Goal: Find specific page/section: Find specific page/section

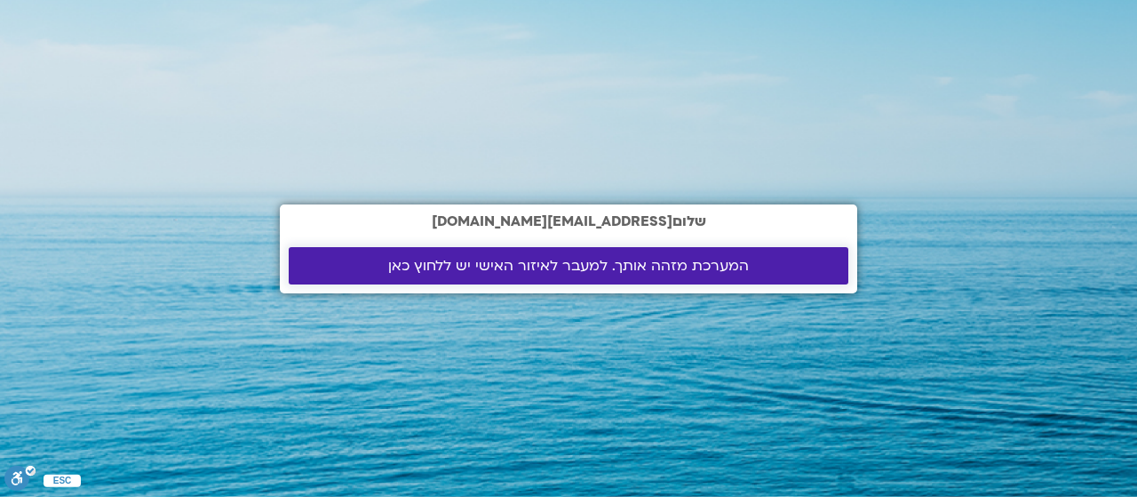
click at [672, 266] on span "המערכת מזהה אותך. למעבר לאיזור האישי יש ללחוץ כאן" at bounding box center [568, 266] width 361 height 16
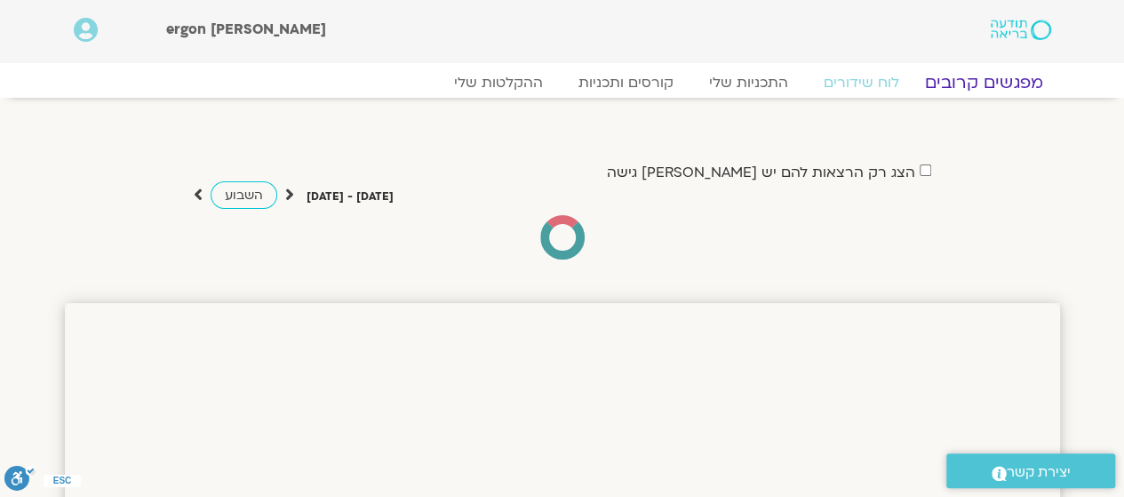
click at [1027, 79] on link "מפגשים קרובים" at bounding box center [983, 82] width 161 height 21
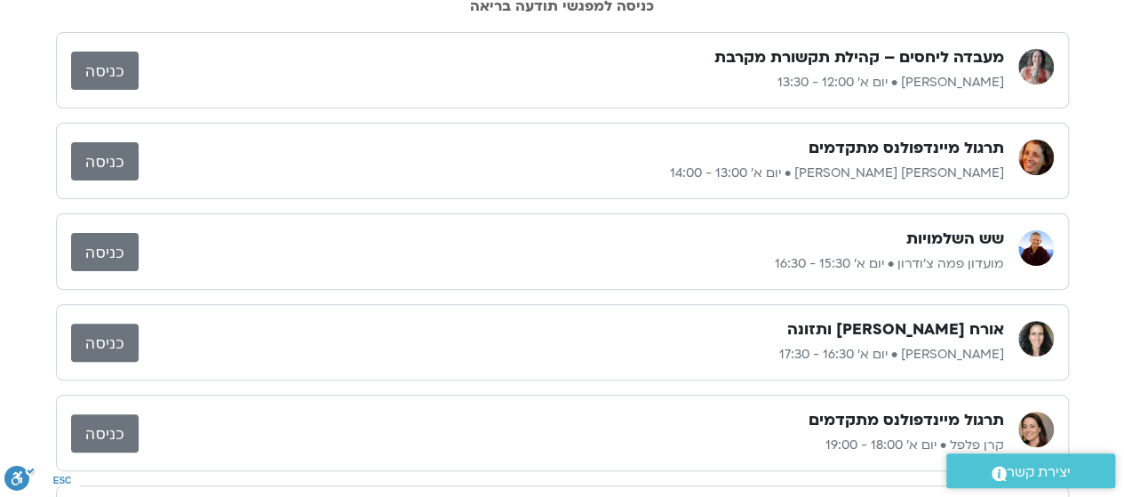
scroll to position [138, 0]
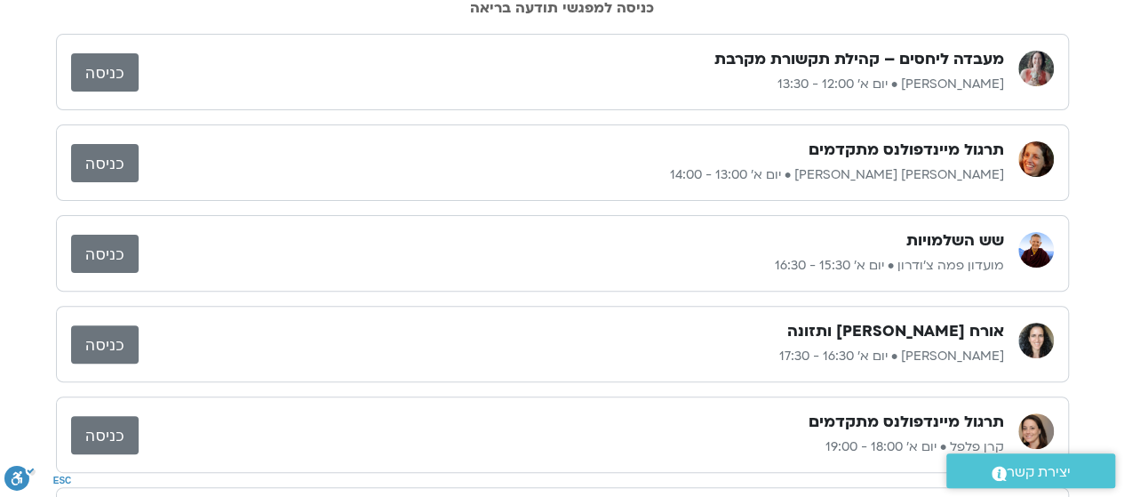
click at [98, 61] on link "כניסה" at bounding box center [105, 72] width 68 height 38
